Goal: Information Seeking & Learning: Check status

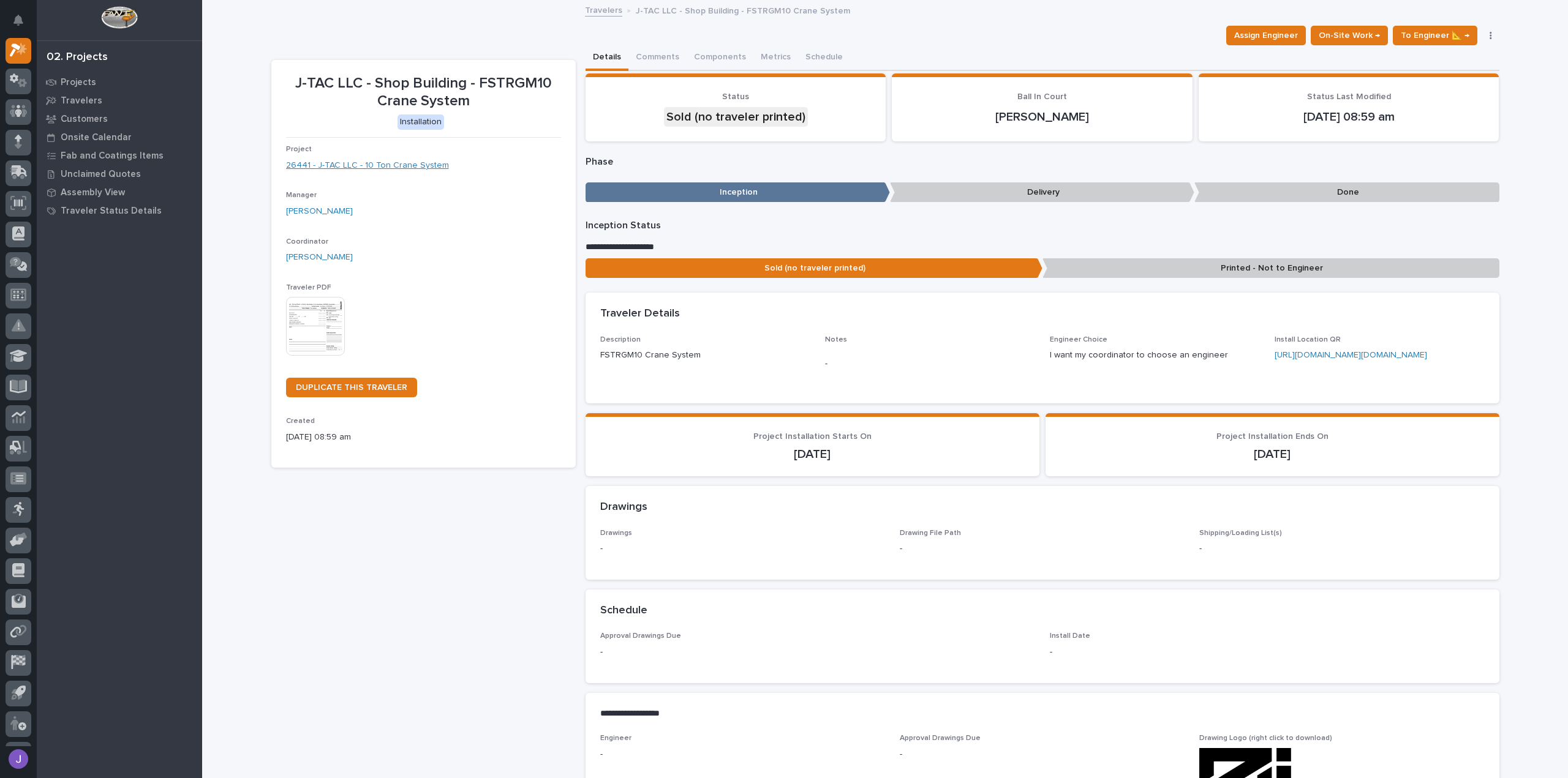
click at [430, 166] on link "26441 - J-TAC LLC - 10 Ton Crane System" at bounding box center [367, 166] width 163 height 13
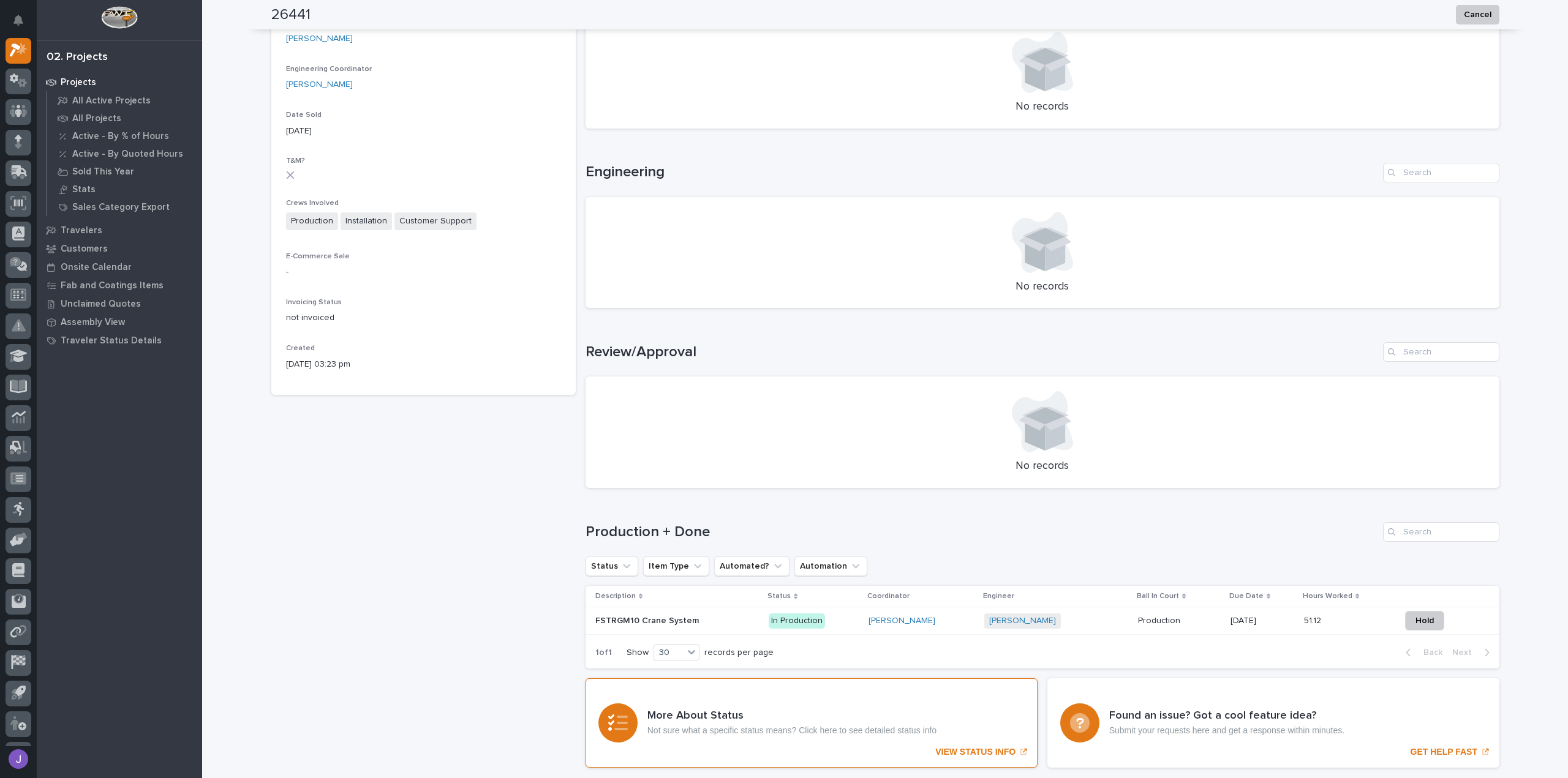
scroll to position [427, 0]
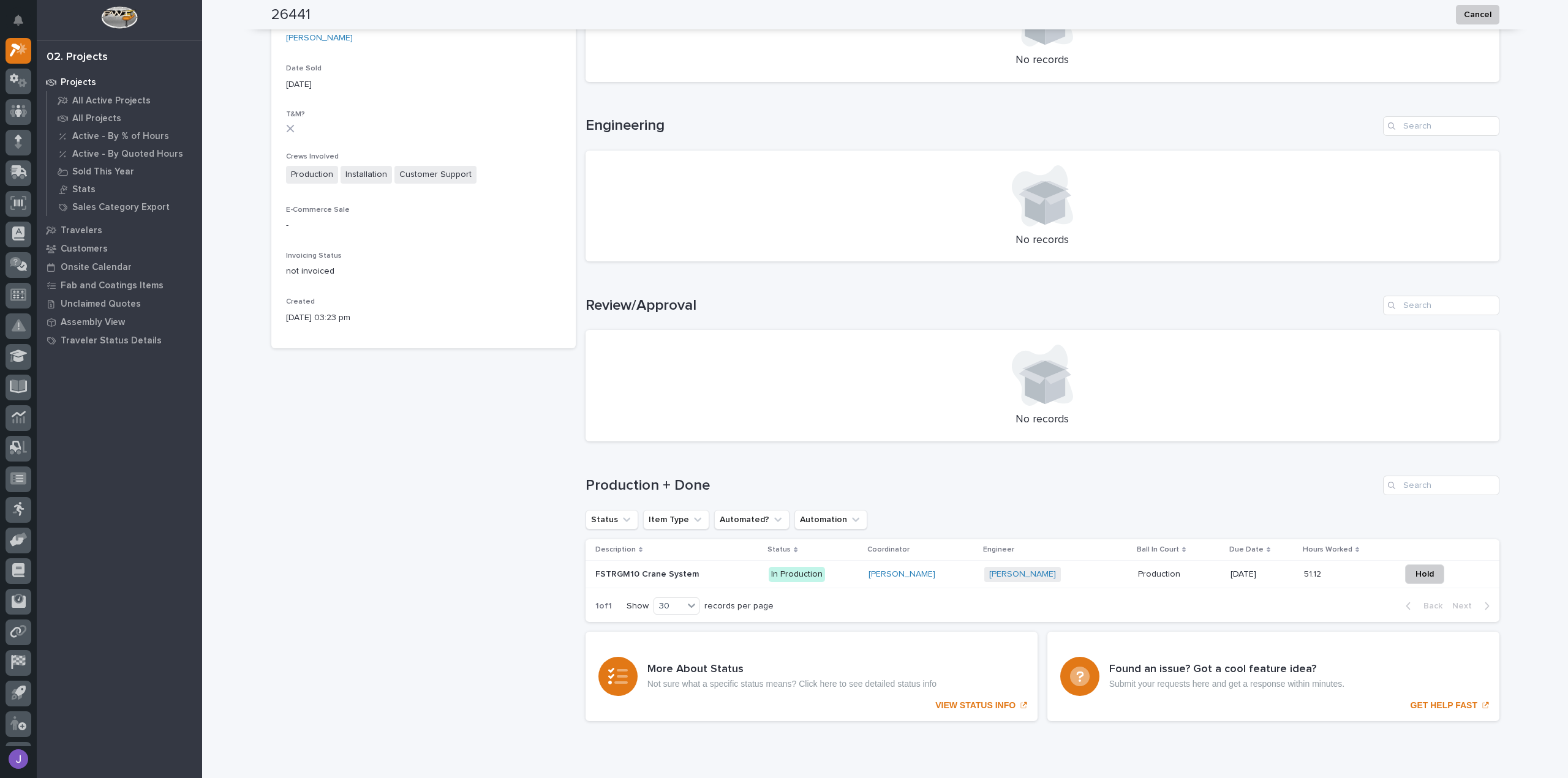
click at [687, 582] on div "FSTRGM10 Crane System FSTRGM10 Crane System" at bounding box center [676, 575] width 164 height 20
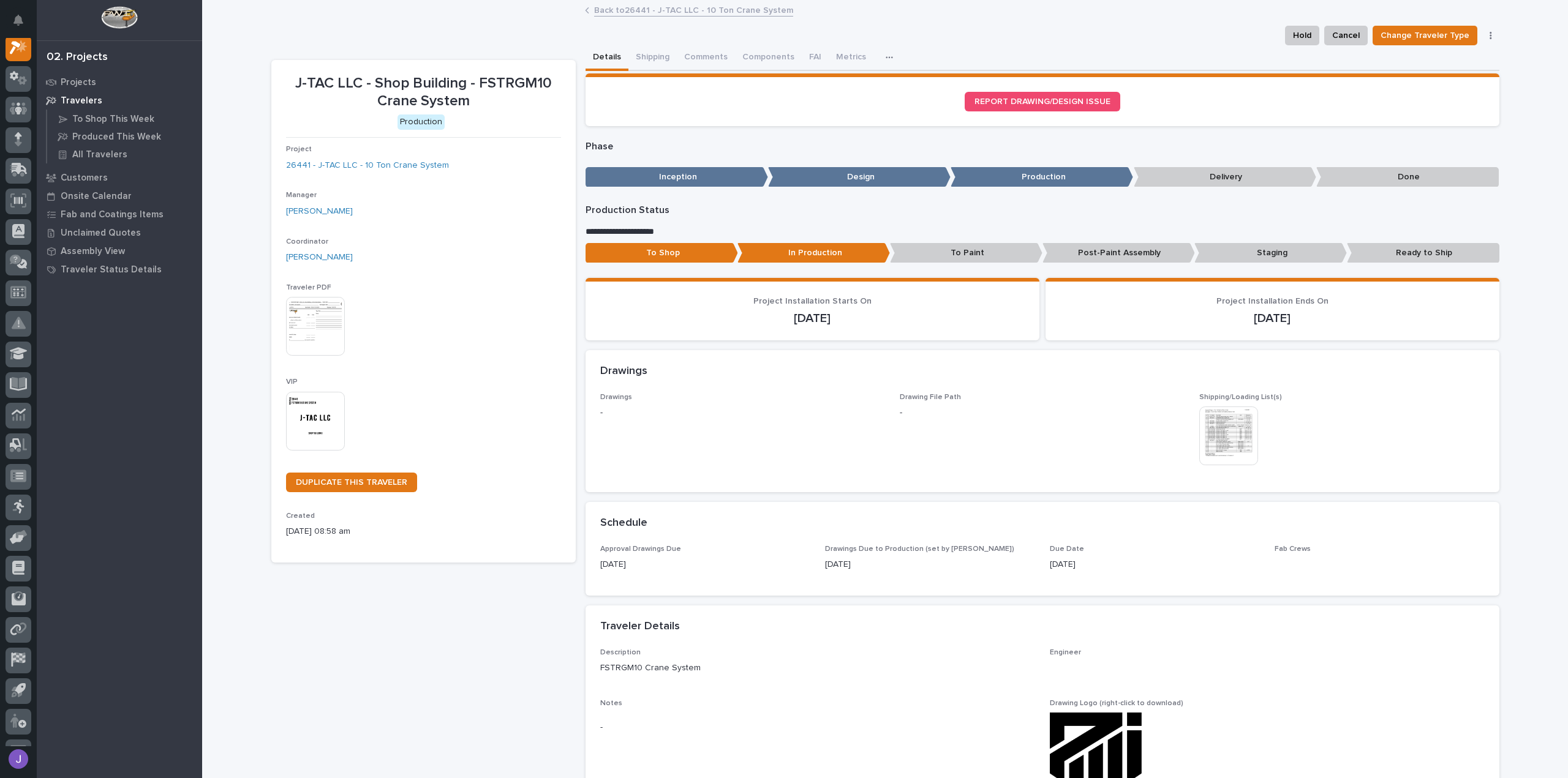
scroll to position [30, 0]
click at [650, 53] on button "Shipping" at bounding box center [652, 59] width 49 height 26
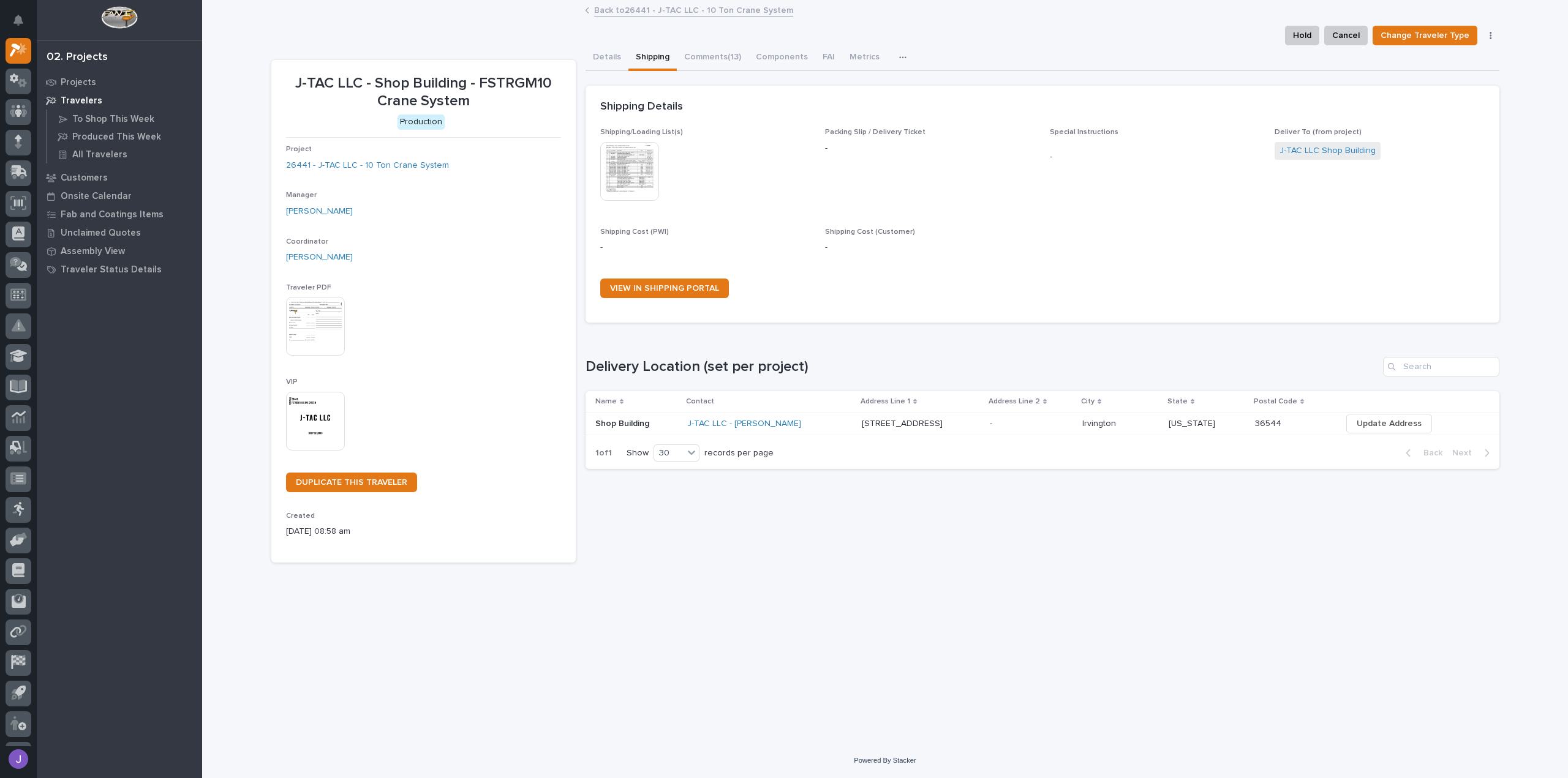
click at [843, 425] on td "J-TAC LLC - John Steiner" at bounding box center [769, 424] width 175 height 23
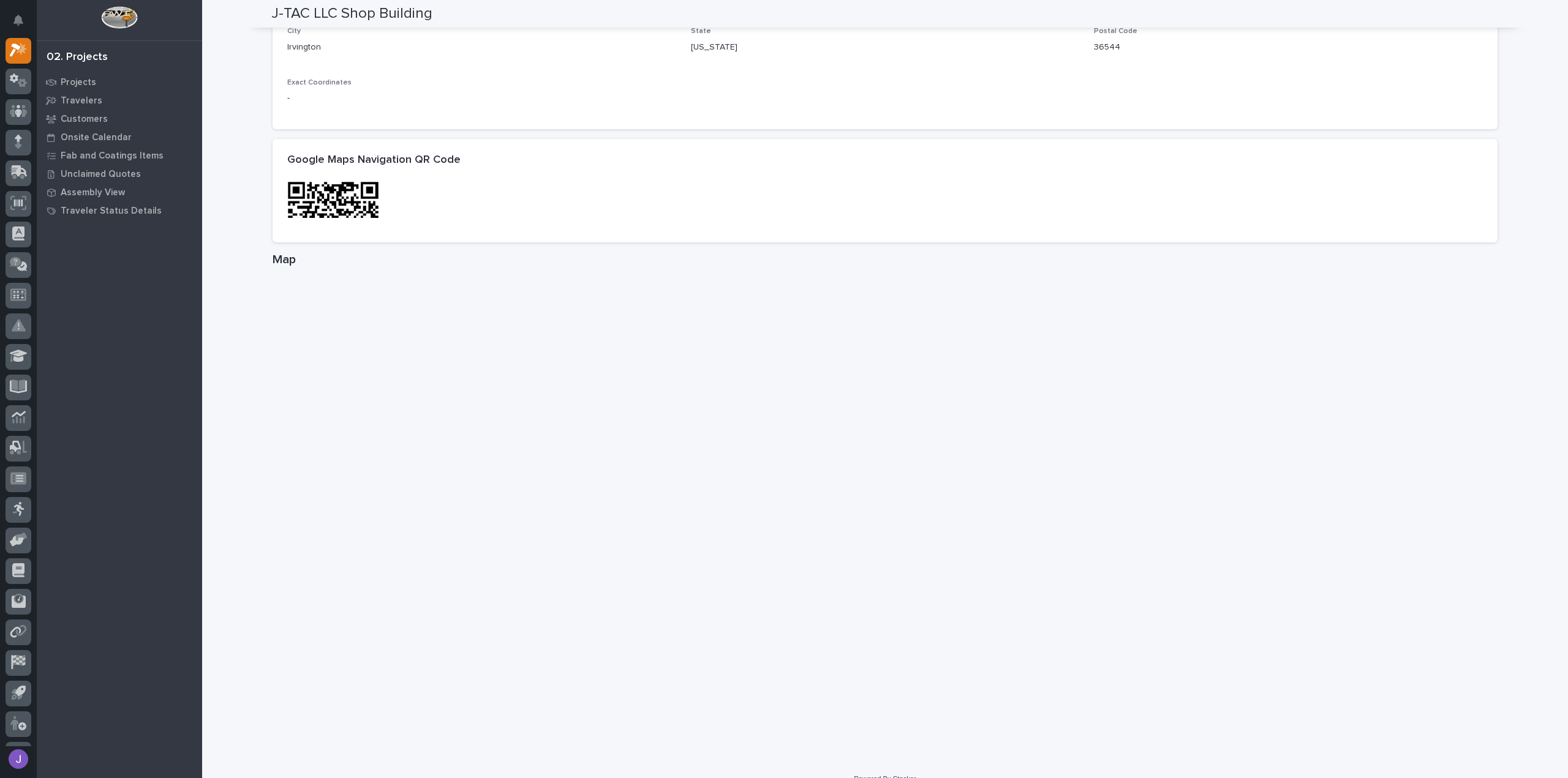
scroll to position [552, 0]
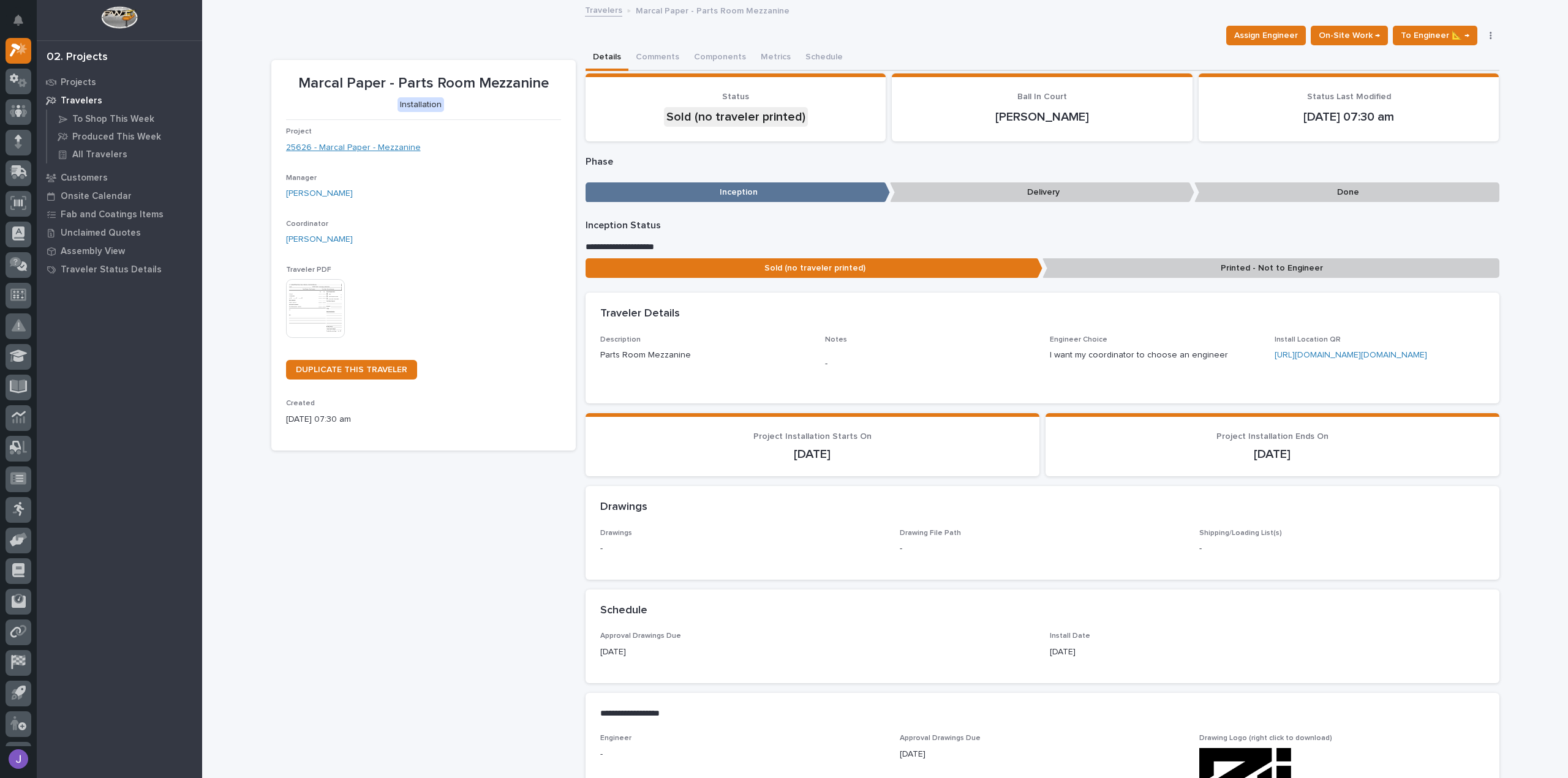
click at [349, 147] on link "25626 - Marcal Paper - Mezzanine" at bounding box center [352, 148] width 135 height 13
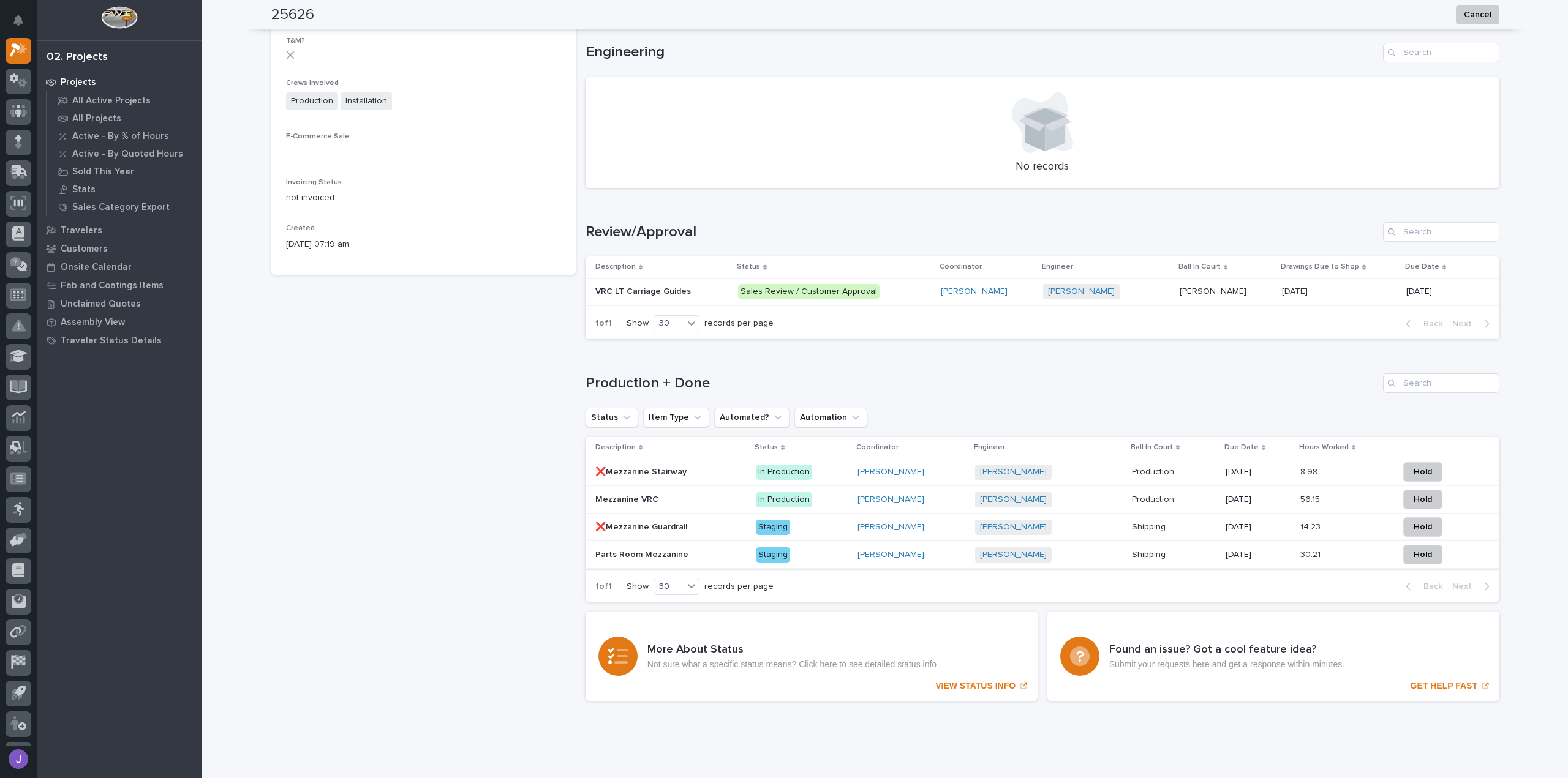
scroll to position [526, 0]
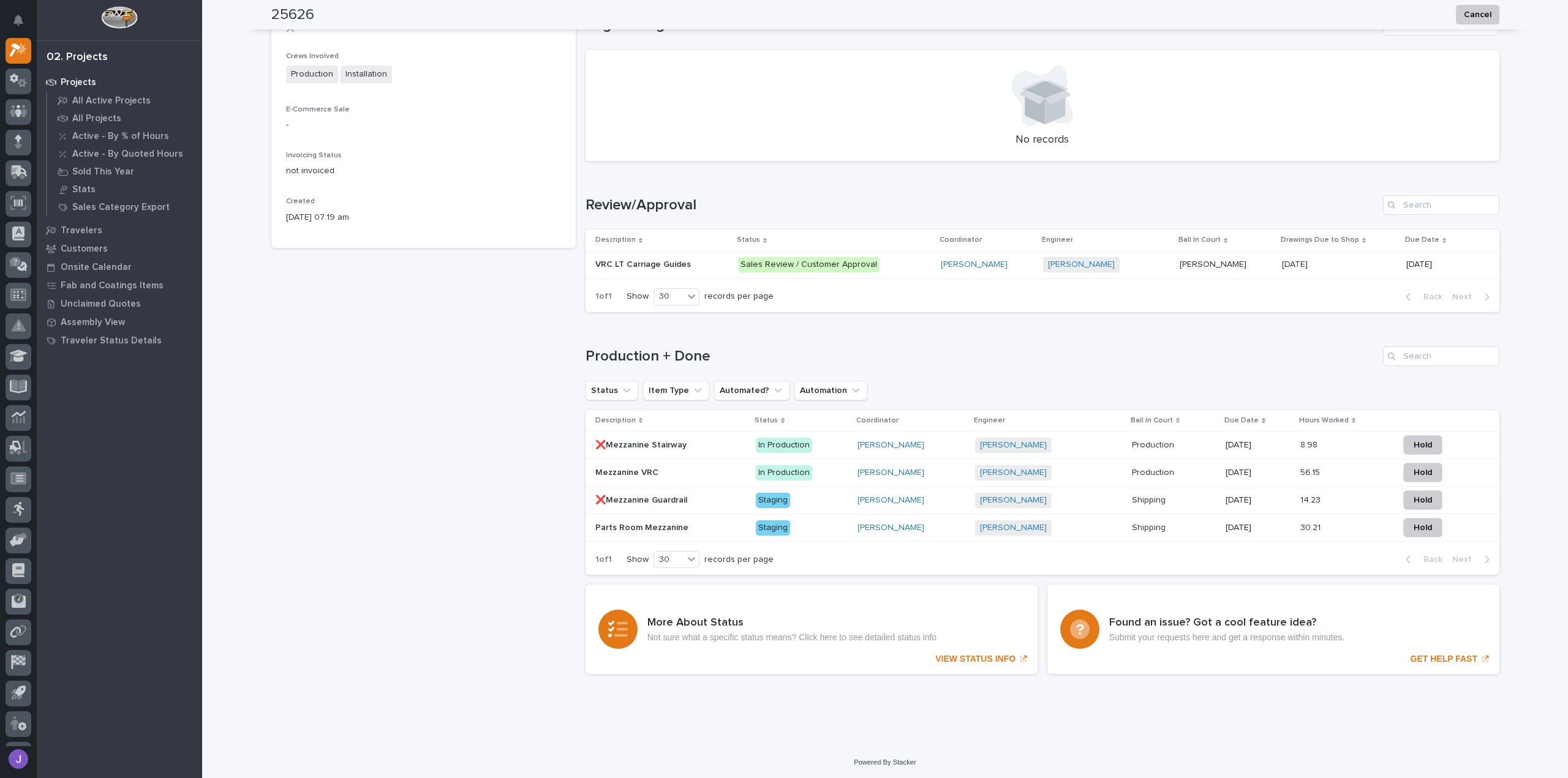
click at [673, 265] on p "VRC LT Carriage Guides" at bounding box center [643, 264] width 98 height 13
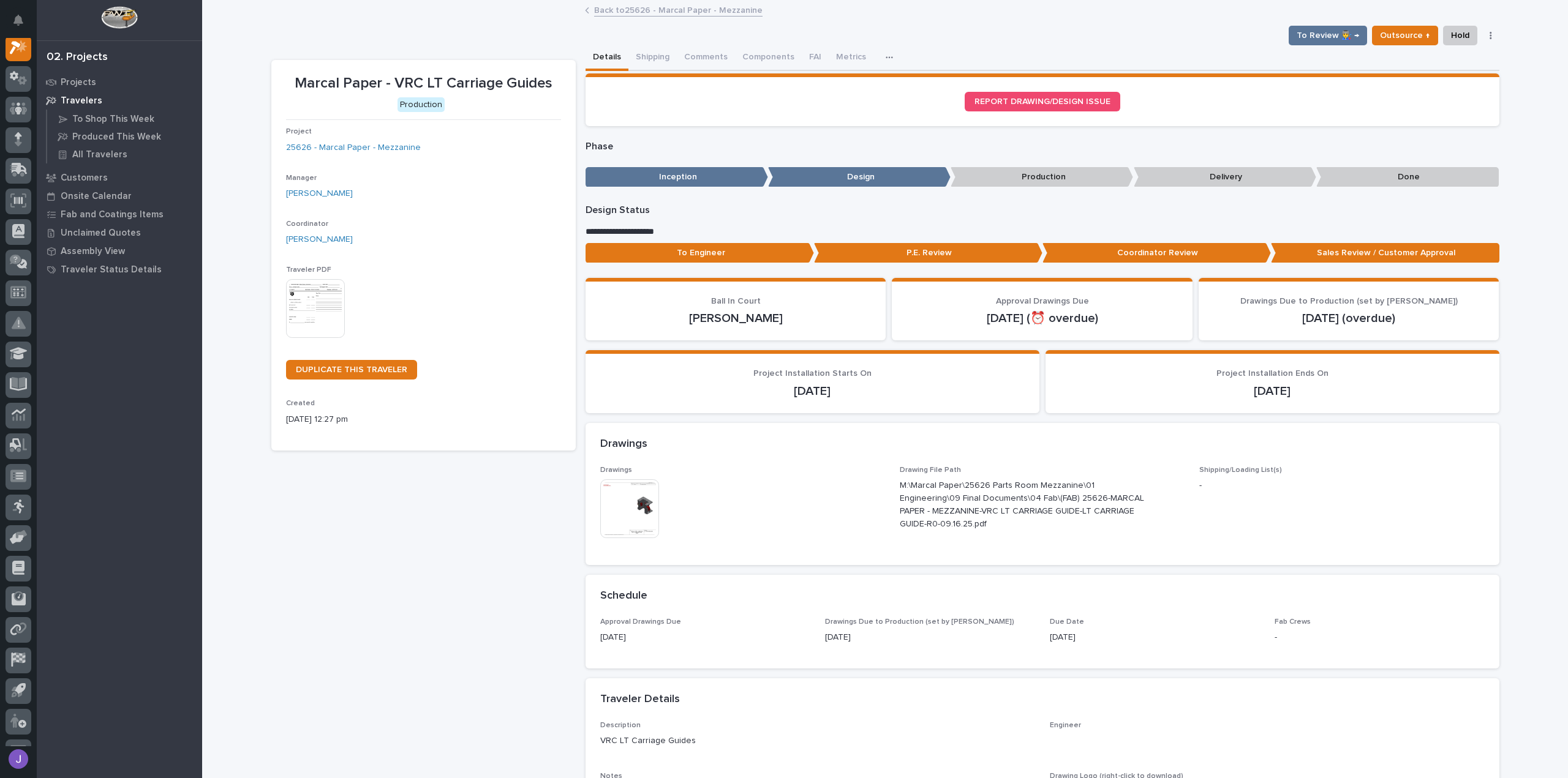
scroll to position [30, 0]
click at [637, 62] on button "Shipping" at bounding box center [652, 59] width 49 height 26
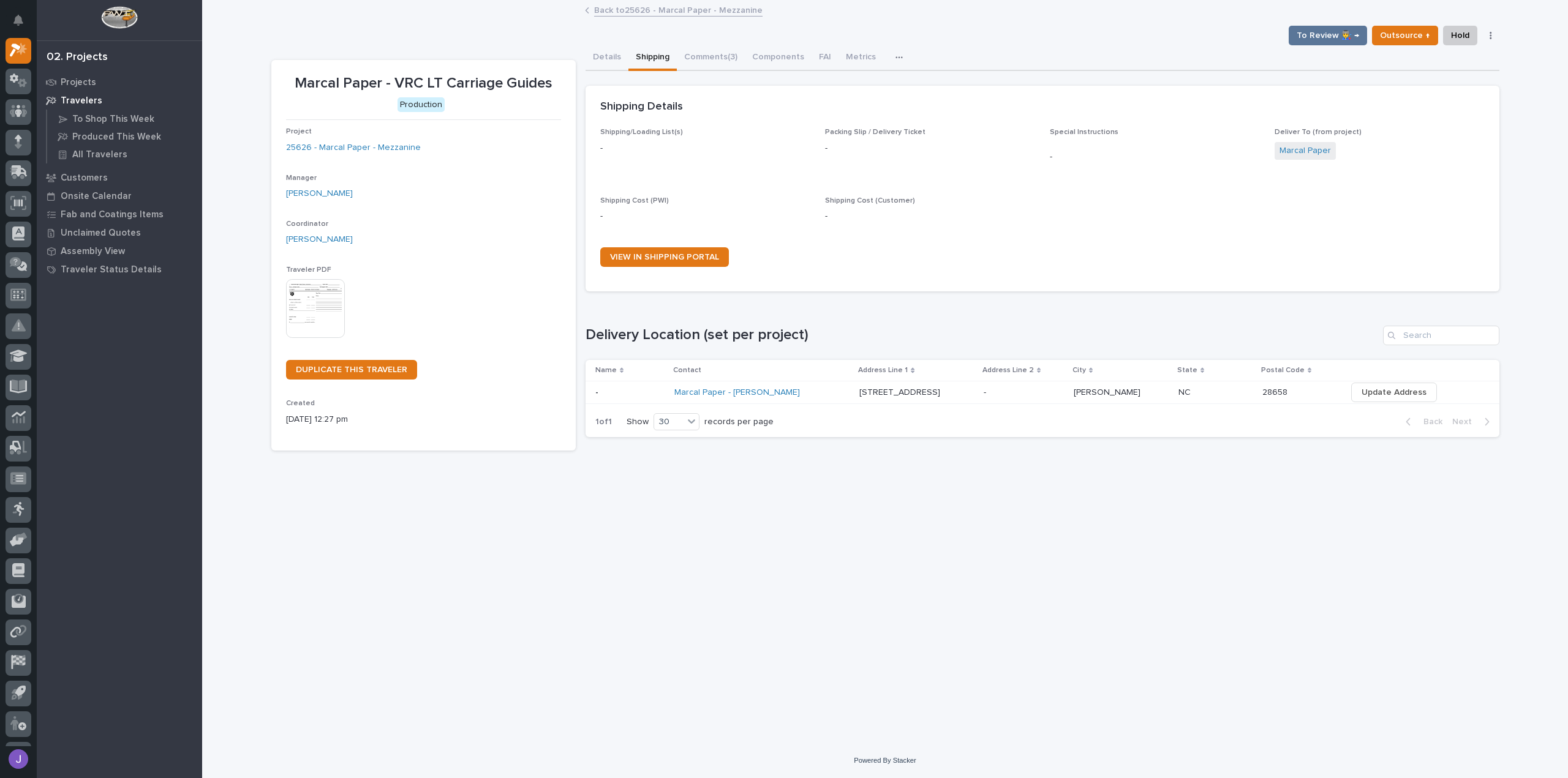
click at [813, 399] on div "Marcal Paper - Jason Burgin" at bounding box center [762, 393] width 176 height 20
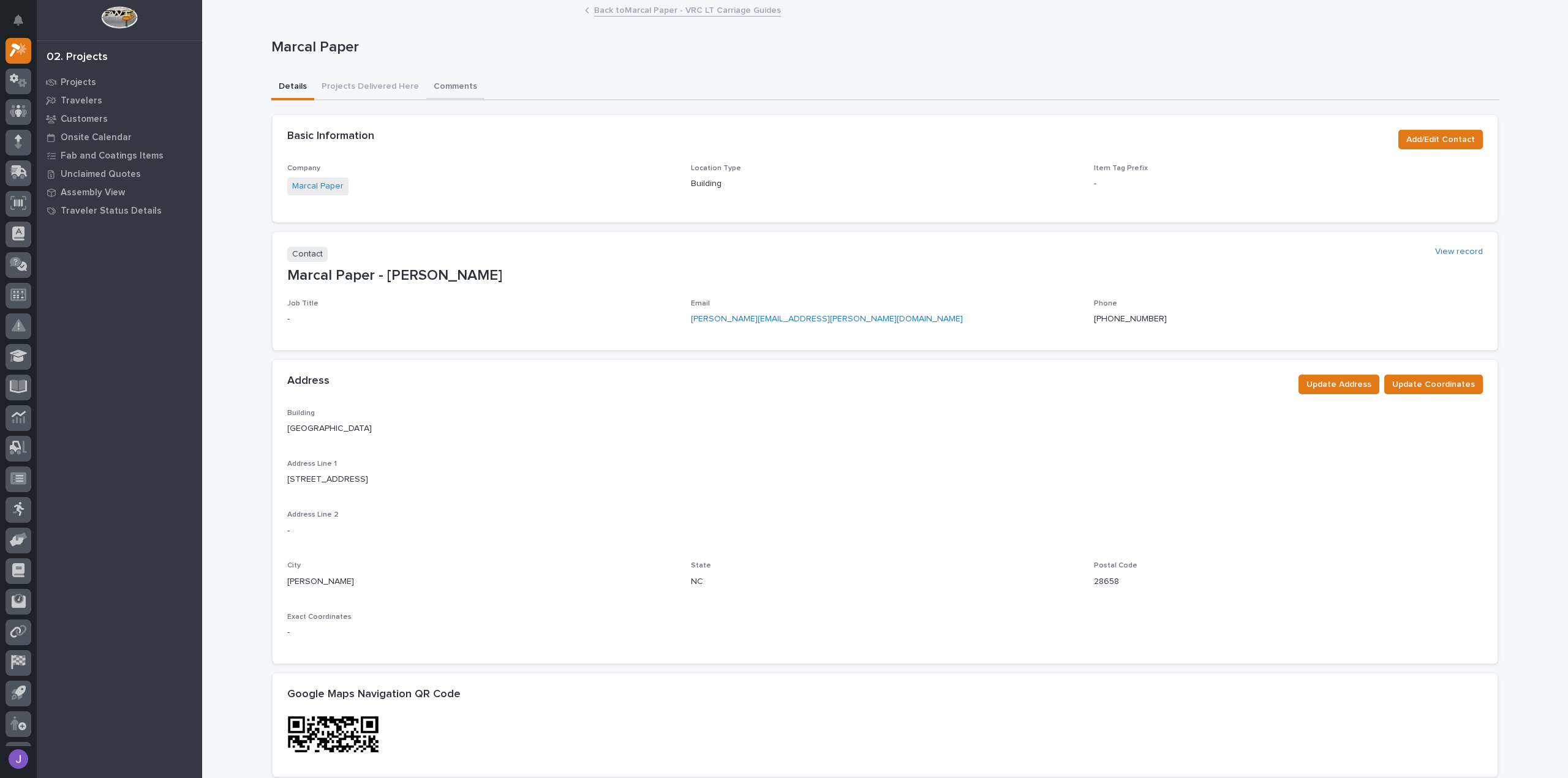
click at [452, 79] on button "Comments" at bounding box center [456, 88] width 59 height 26
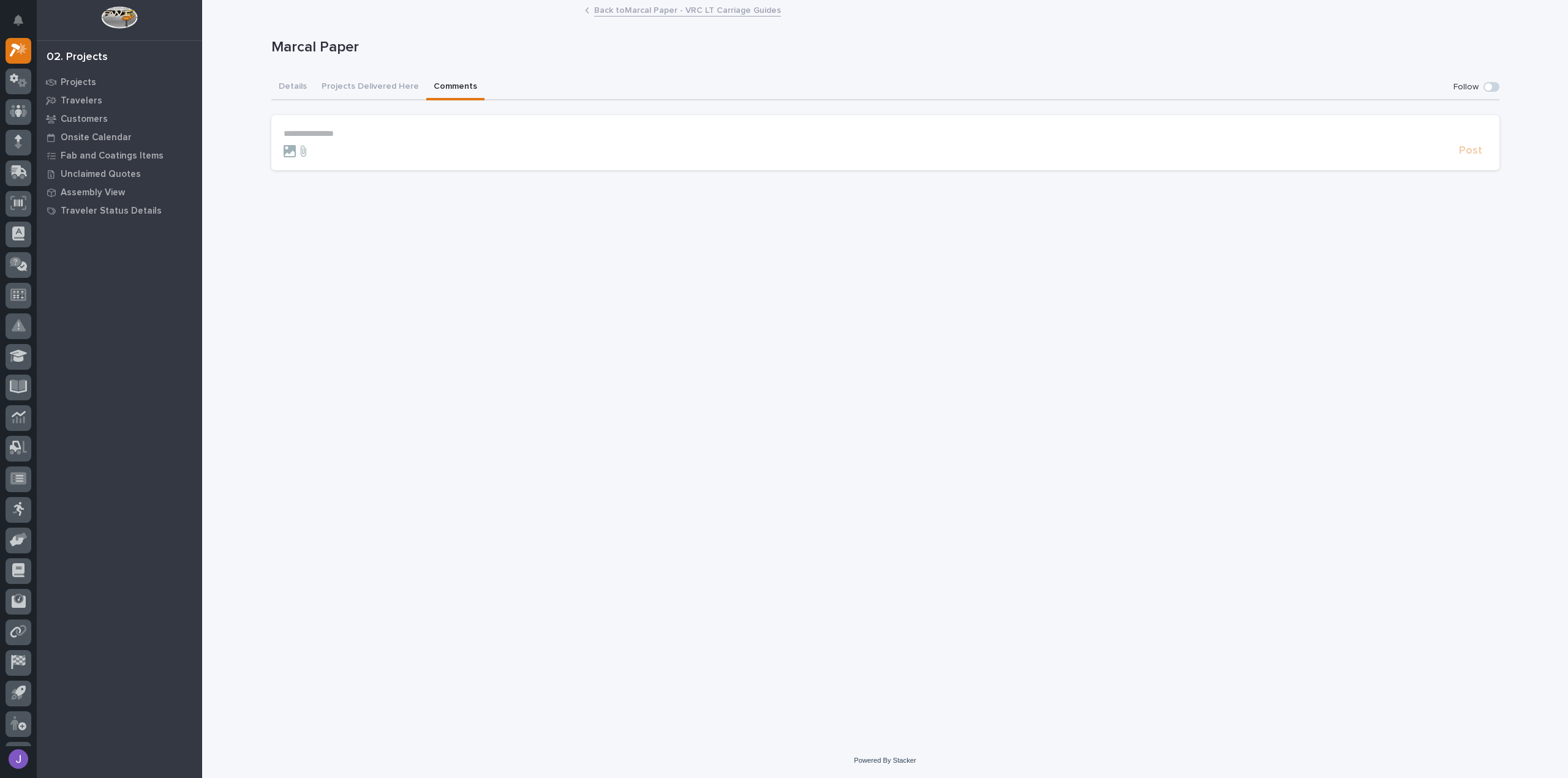
click at [339, 136] on p "**********" at bounding box center [885, 133] width 1204 height 10
click at [379, 128] on p "**********" at bounding box center [885, 133] width 1204 height 10
click at [341, 154] on span "Riley Youngman" at bounding box center [321, 151] width 69 height 8
drag, startPoint x: 383, startPoint y: 135, endPoint x: 374, endPoint y: 124, distance: 14.2
click at [382, 135] on p "**********" at bounding box center [885, 134] width 1204 height 12
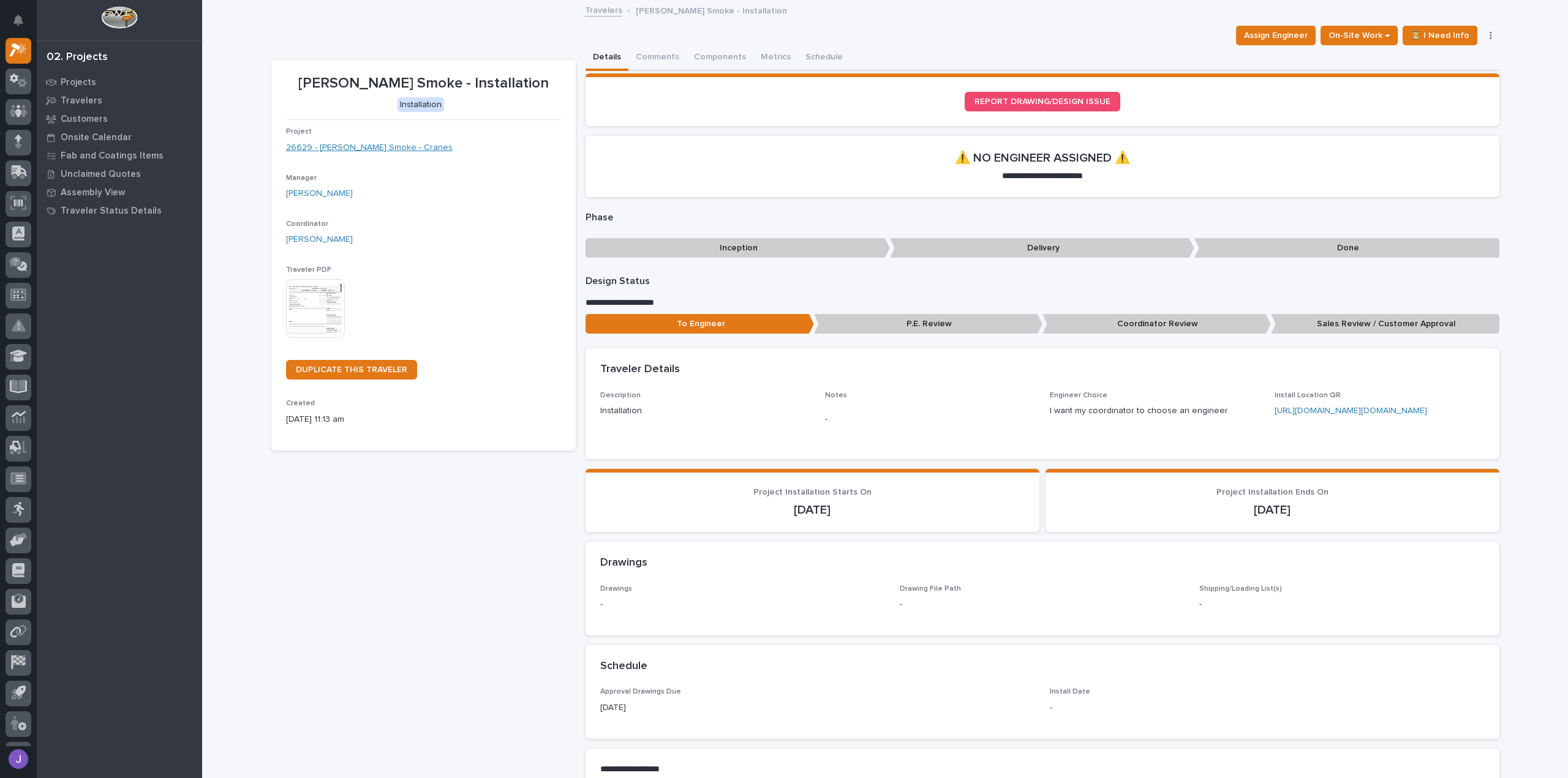
click at [355, 146] on link "26629 - [PERSON_NAME] Smoke - Cranes" at bounding box center [369, 148] width 167 height 13
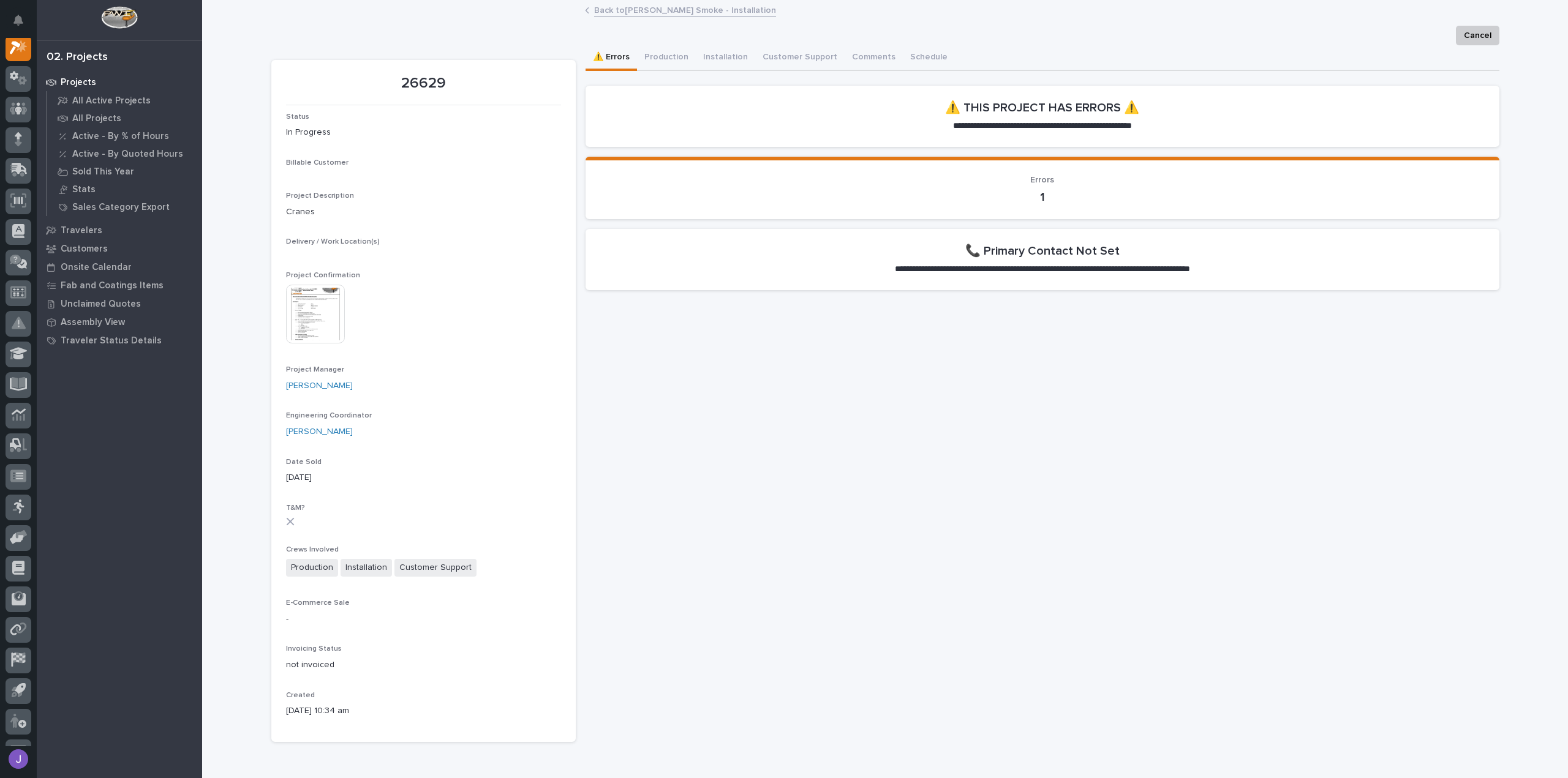
scroll to position [30, 0]
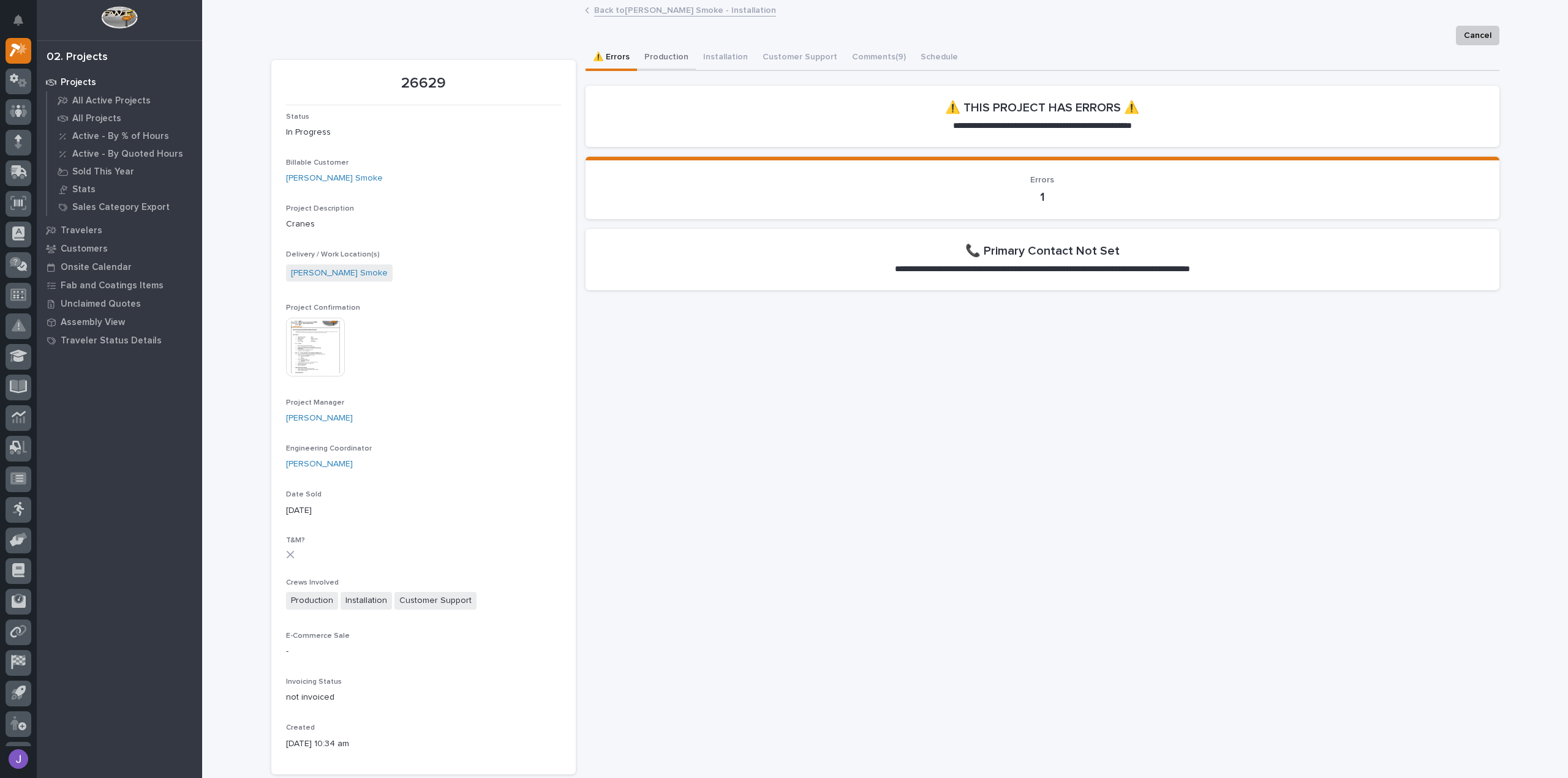
click at [663, 63] on button "Production" at bounding box center [666, 59] width 59 height 26
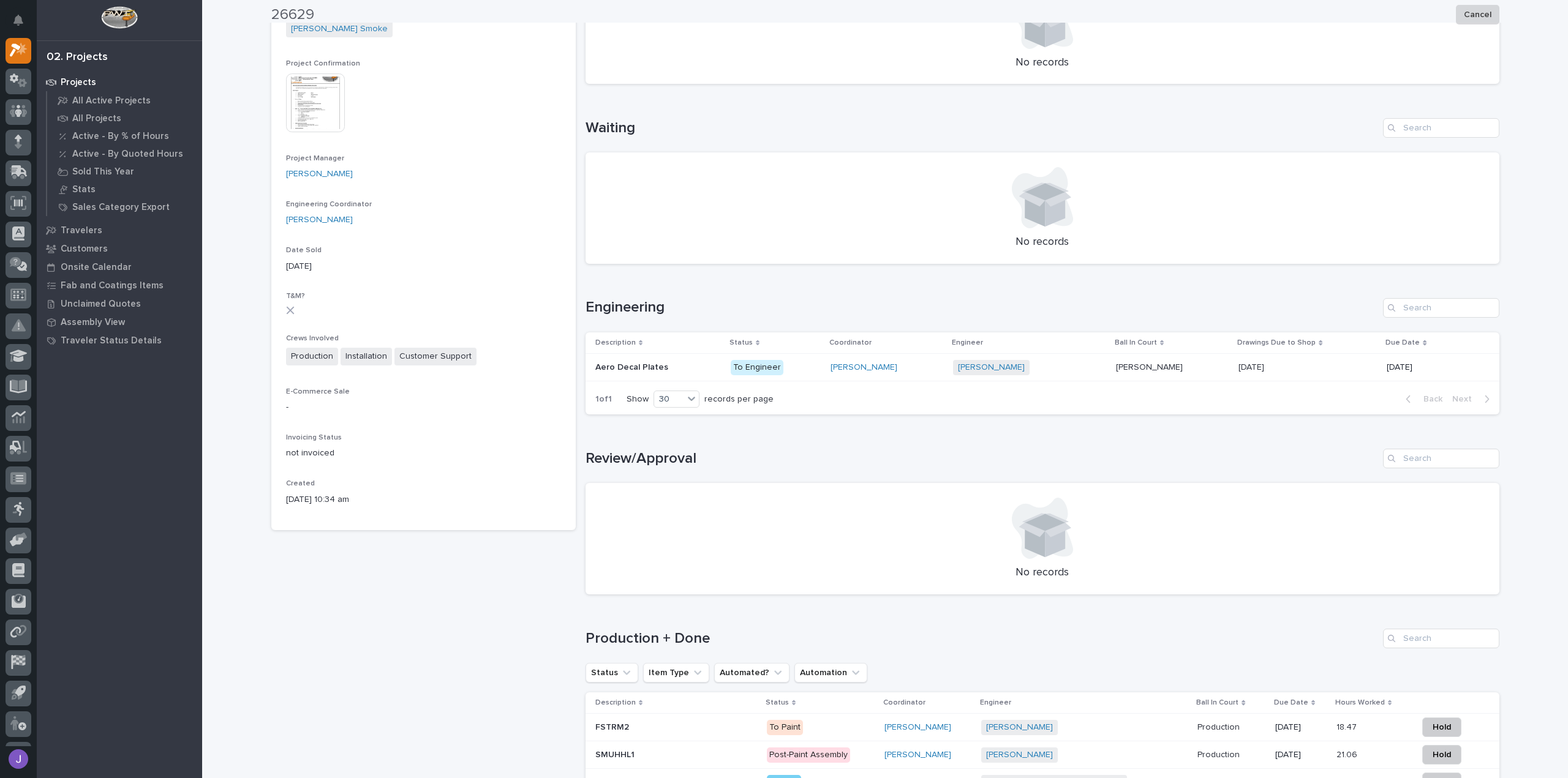
scroll to position [245, 0]
click at [719, 369] on p at bounding box center [657, 366] width 125 height 10
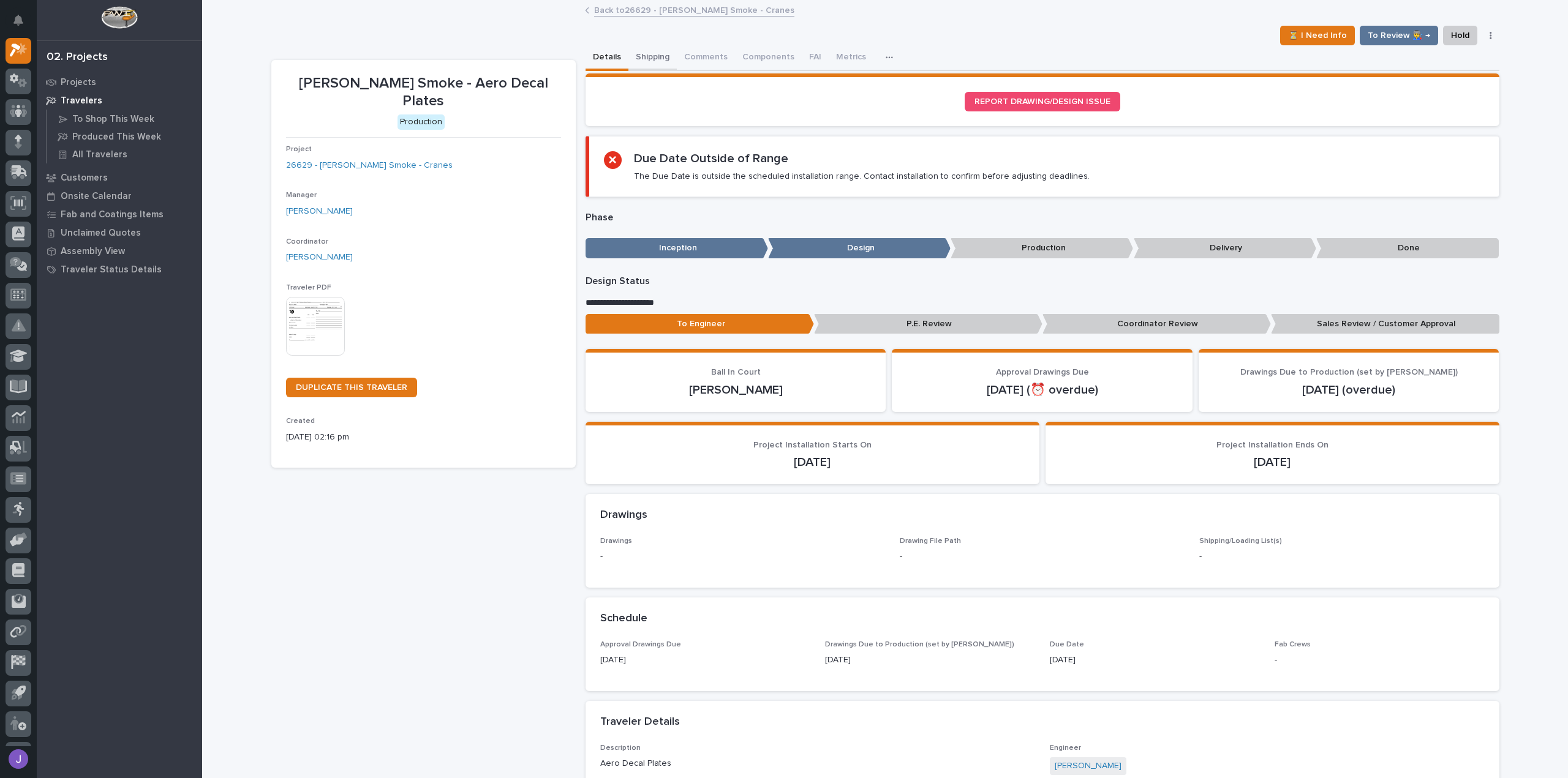
click at [656, 63] on button "Shipping" at bounding box center [652, 59] width 49 height 26
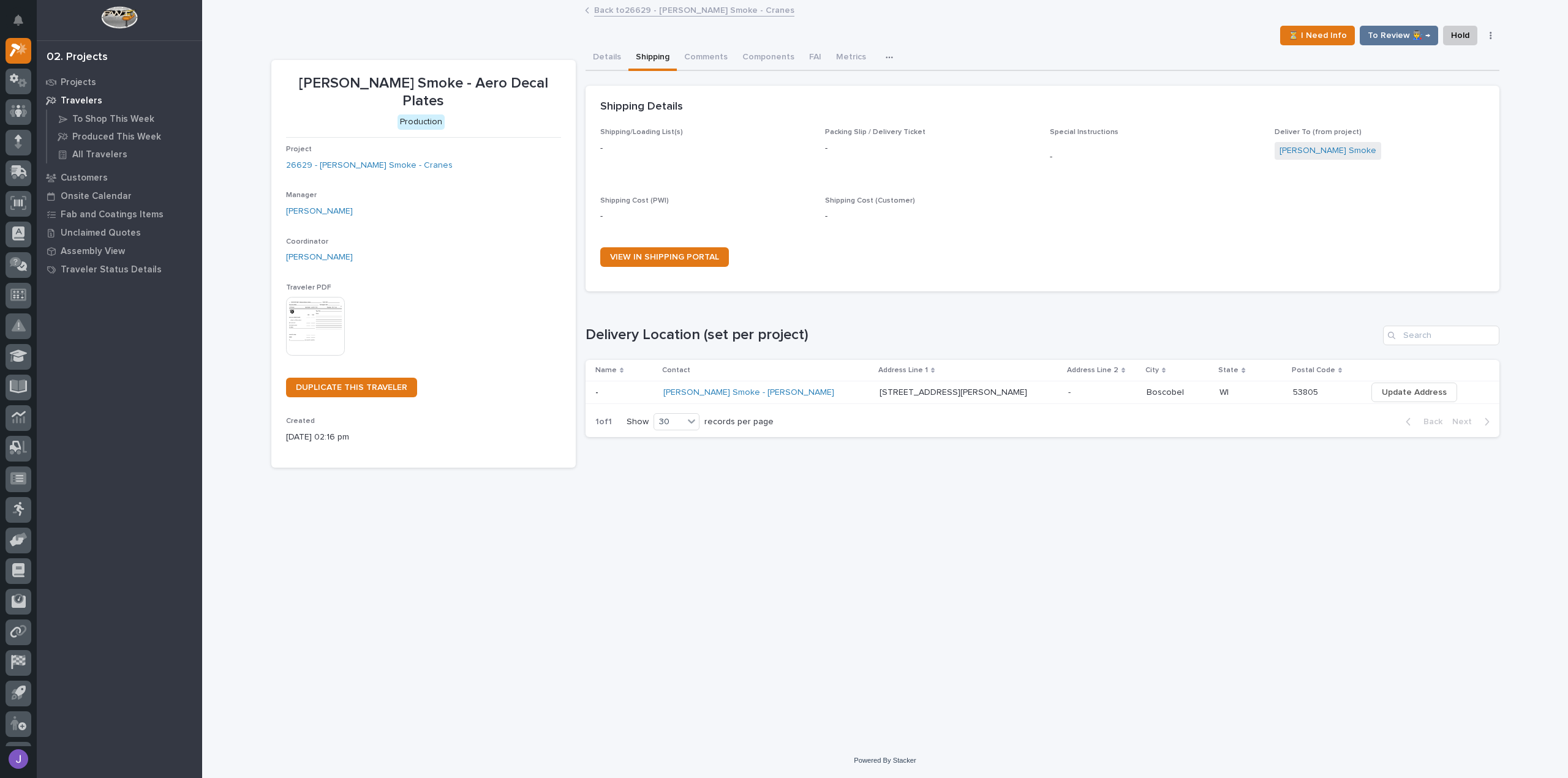
click at [654, 394] on p at bounding box center [624, 392] width 59 height 10
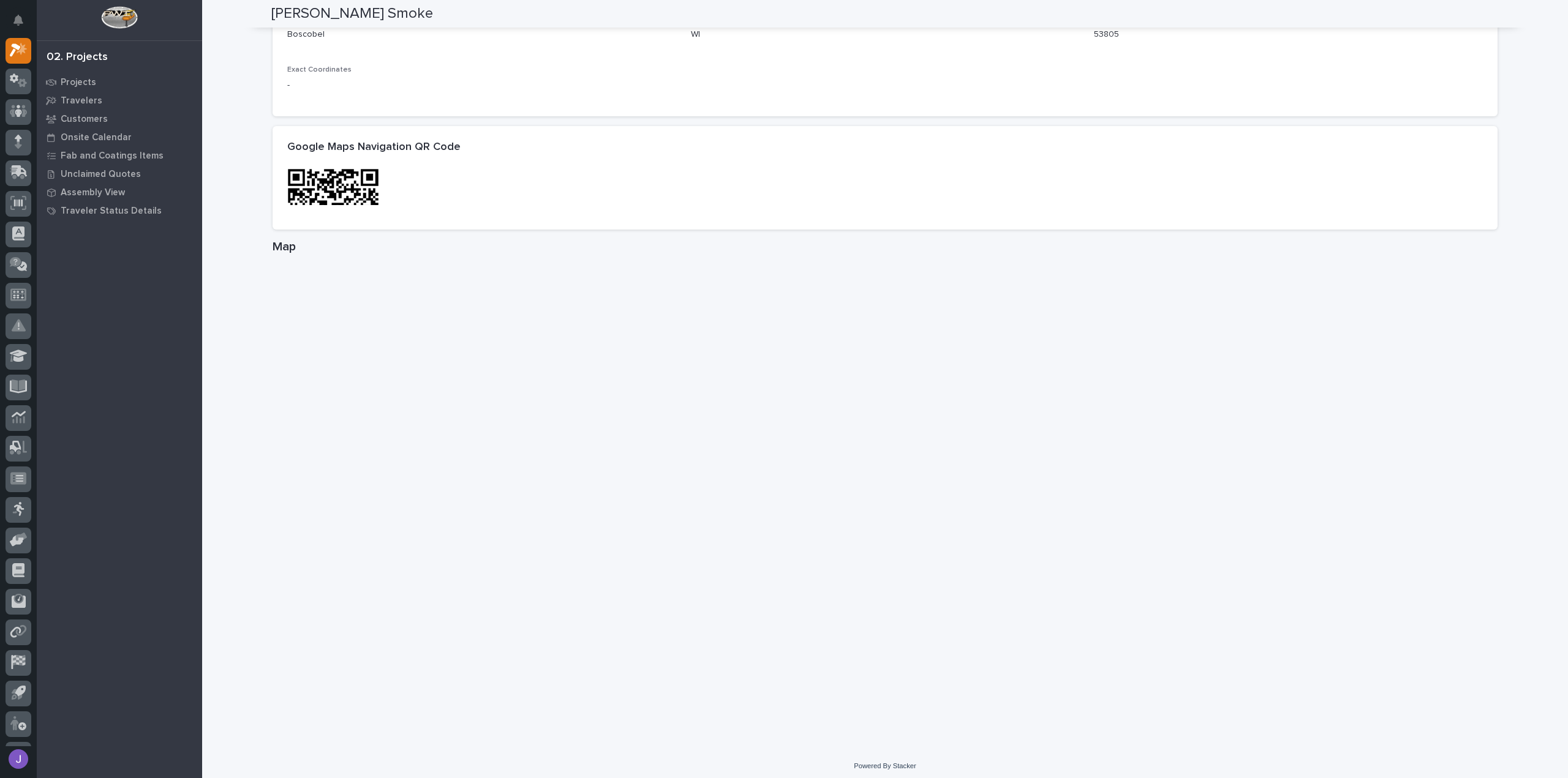
scroll to position [552, 0]
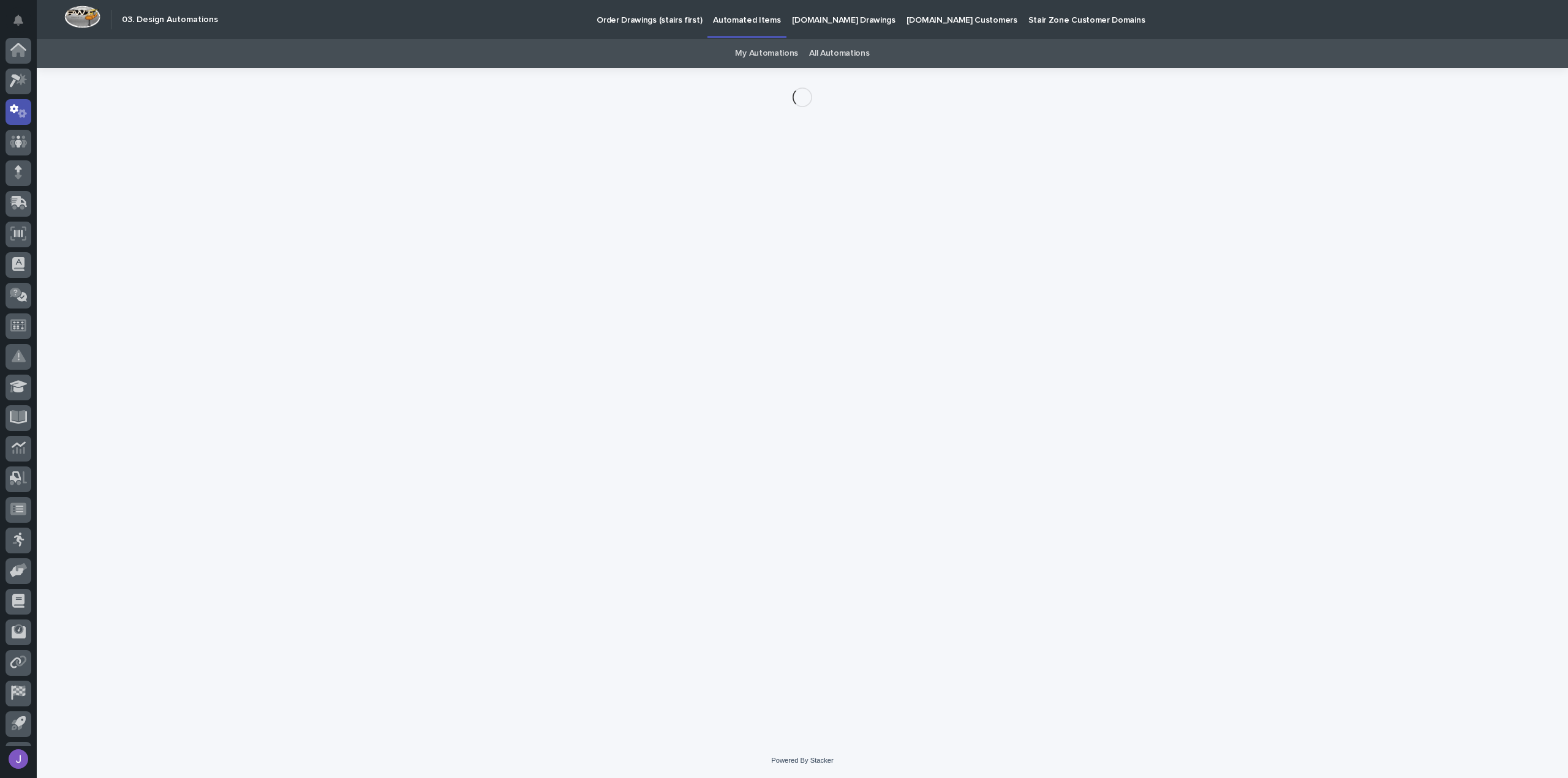
scroll to position [57, 0]
